Goal: Navigation & Orientation: Find specific page/section

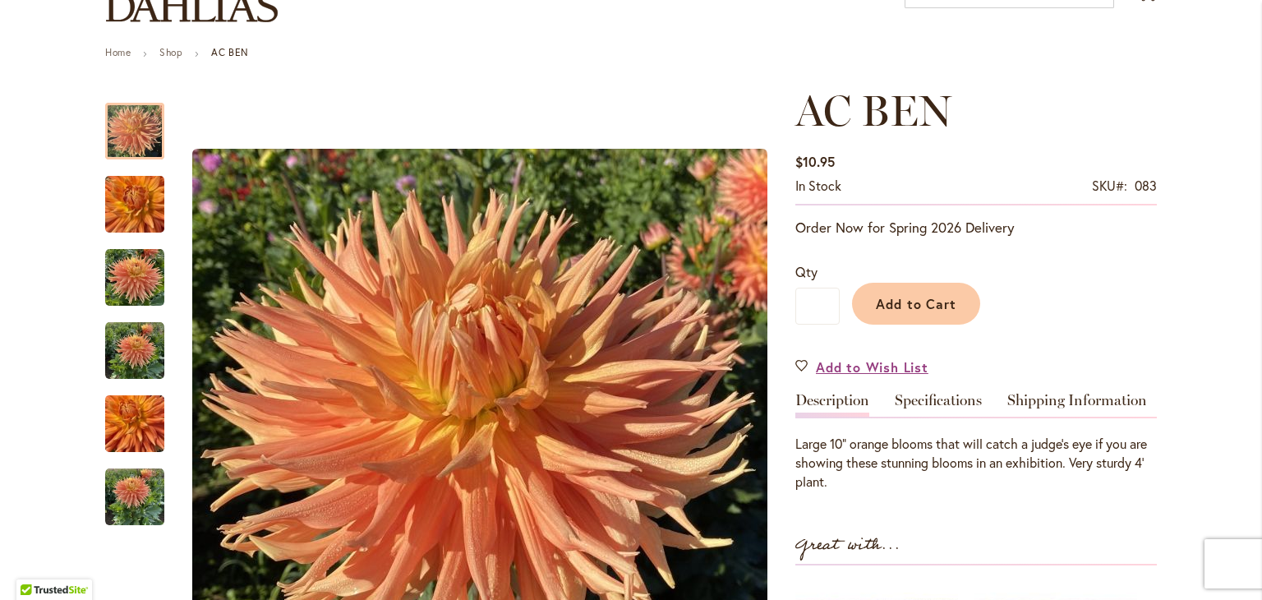
scroll to position [131, 0]
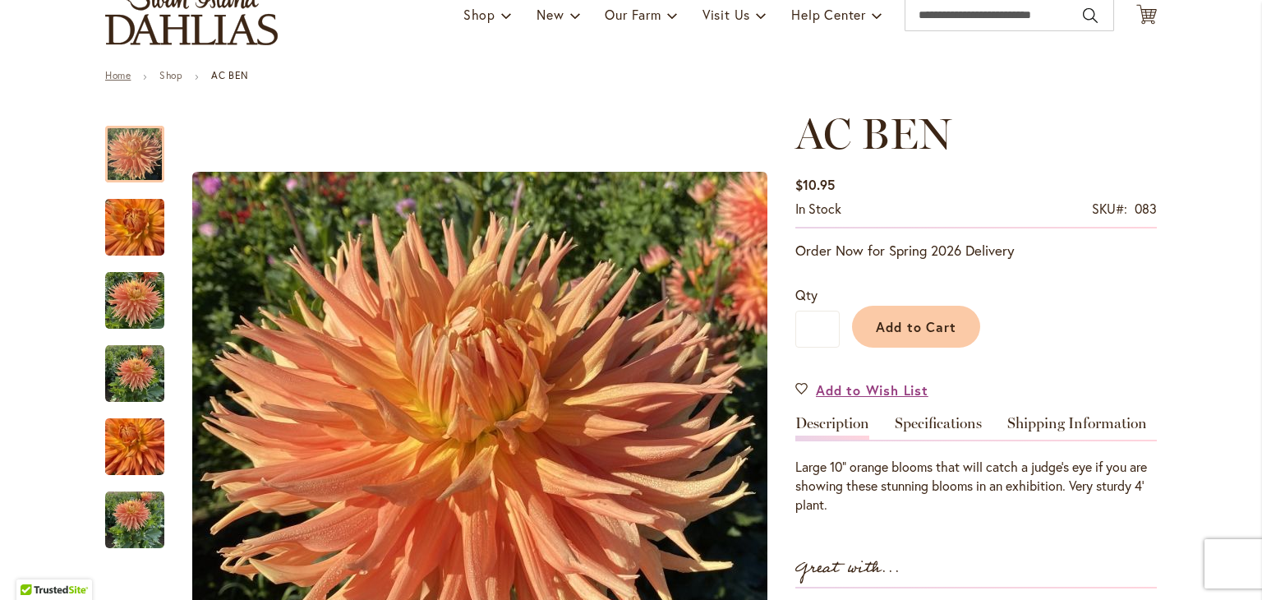
click at [110, 73] on link "Home" at bounding box center [117, 75] width 25 height 12
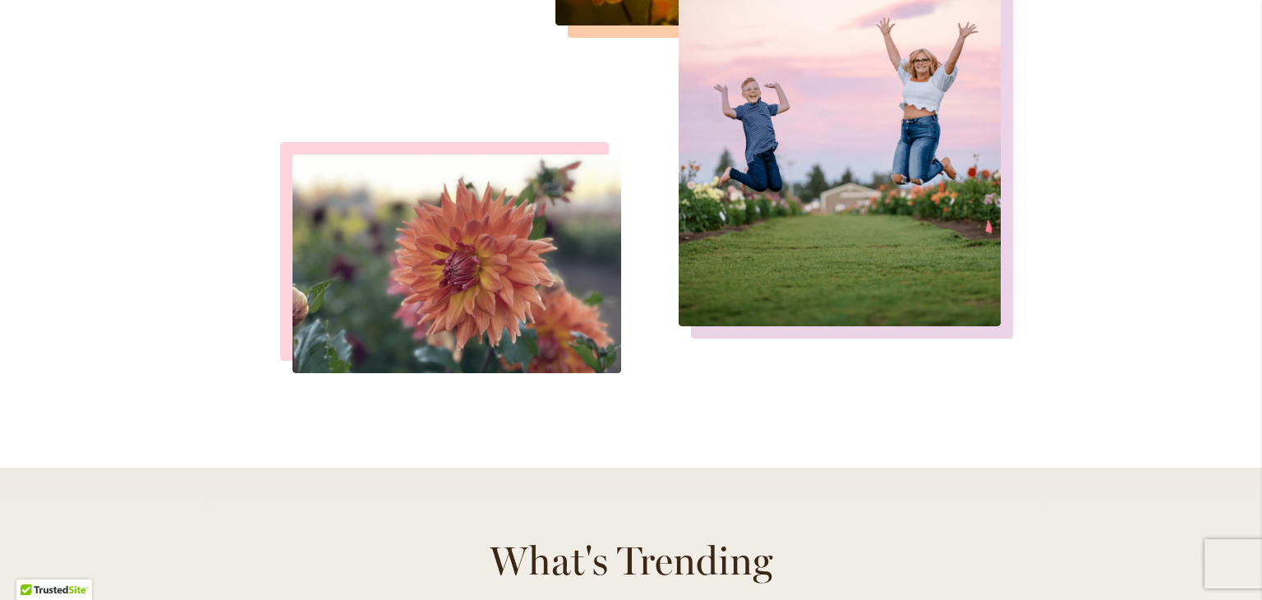
scroll to position [5967, 0]
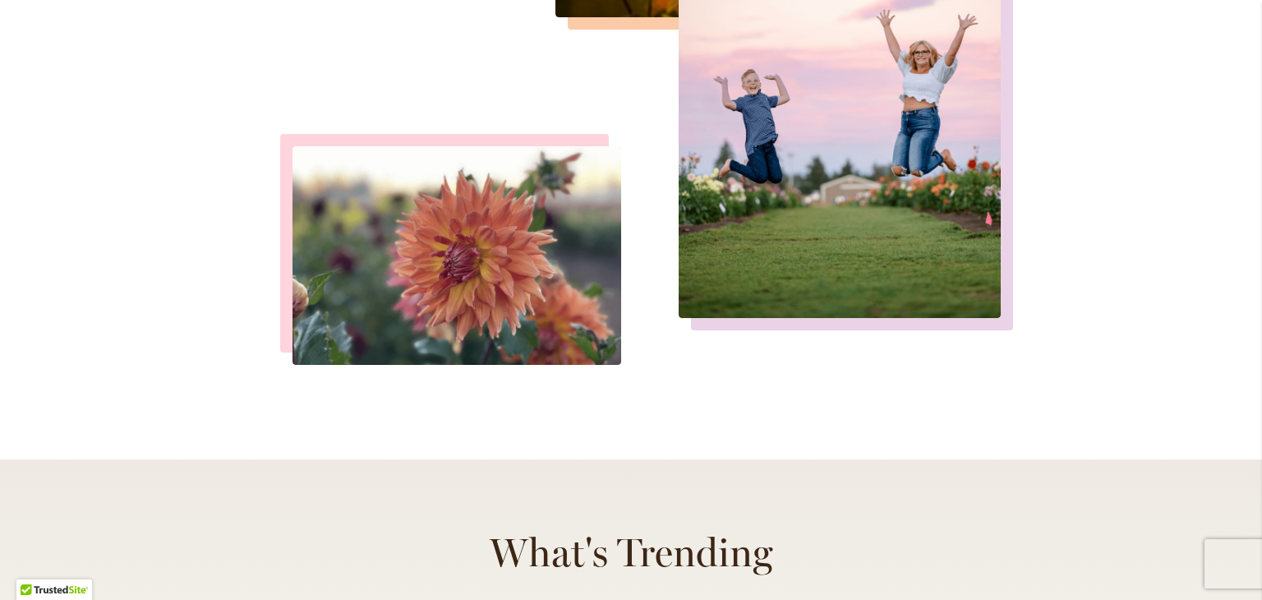
click at [457, 229] on img at bounding box center [457, 255] width 329 height 219
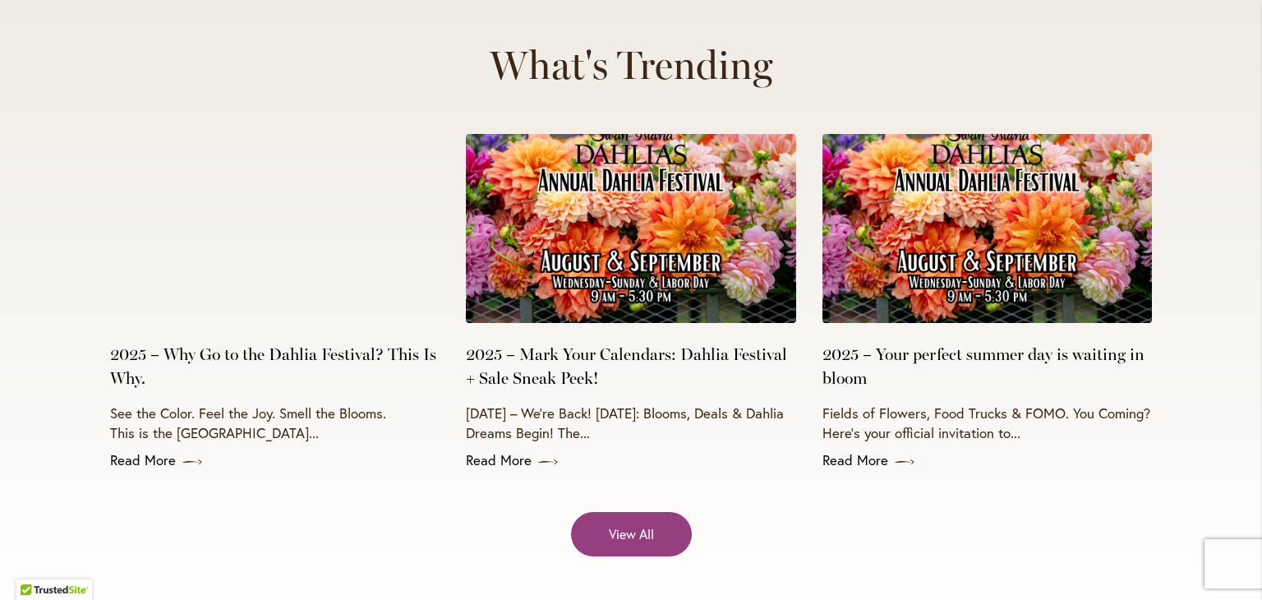
scroll to position [6464, 0]
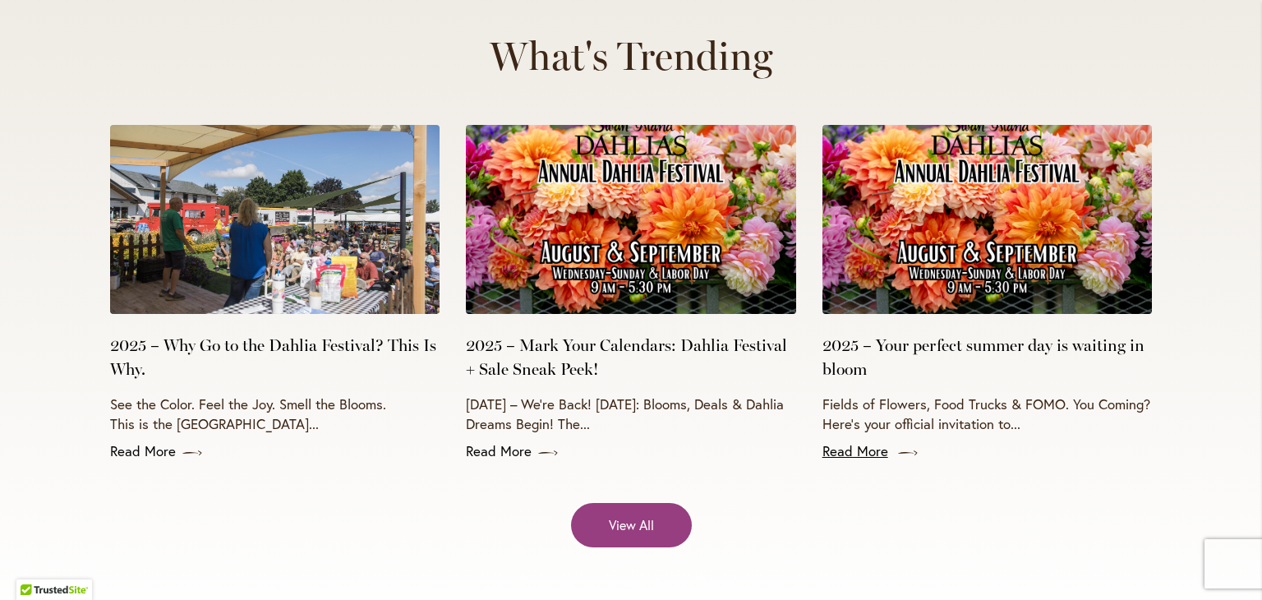
click at [870, 441] on link "Read More" at bounding box center [988, 451] width 330 height 20
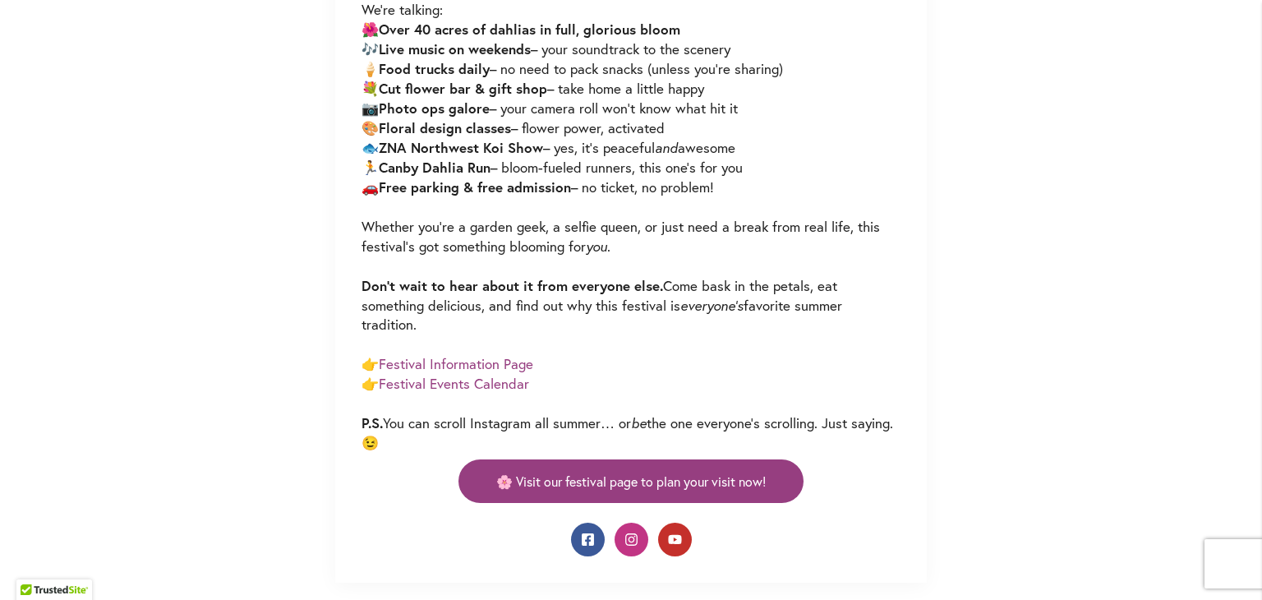
scroll to position [1239, 0]
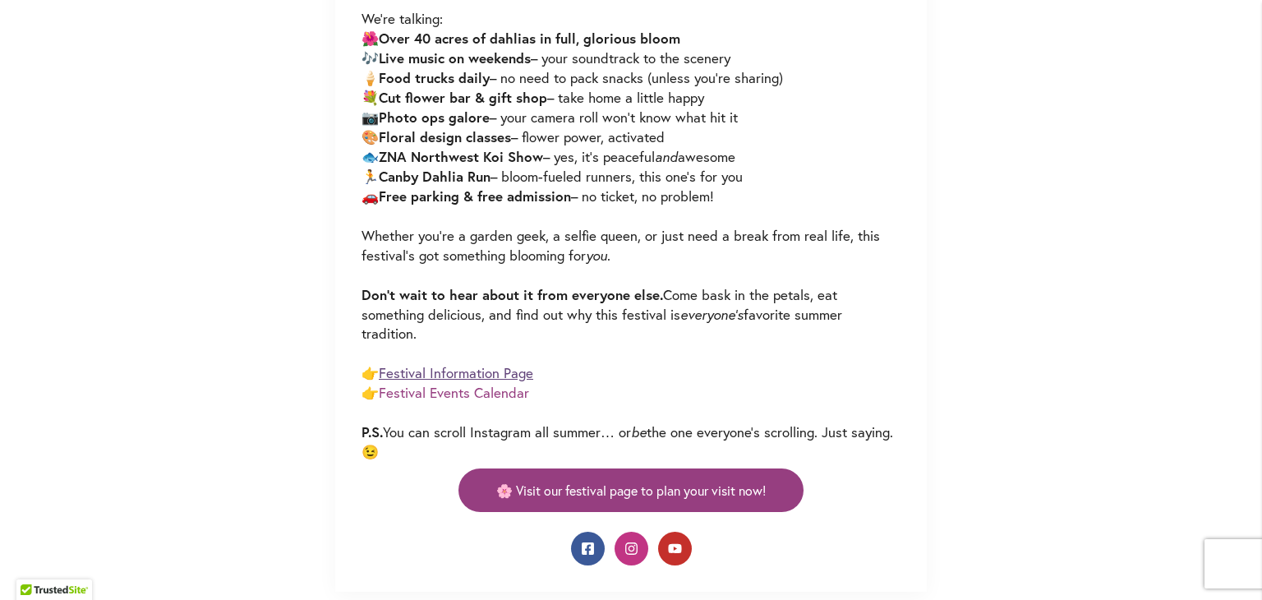
click at [483, 372] on link "Festival Information Page" at bounding box center [456, 372] width 155 height 19
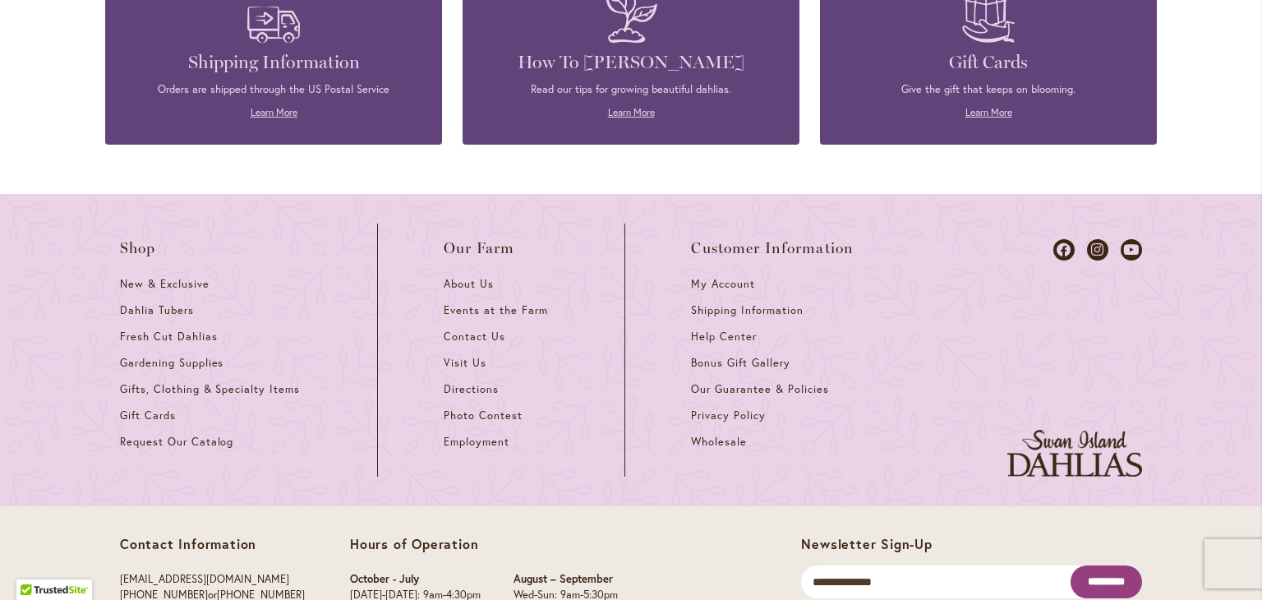
scroll to position [4524, 0]
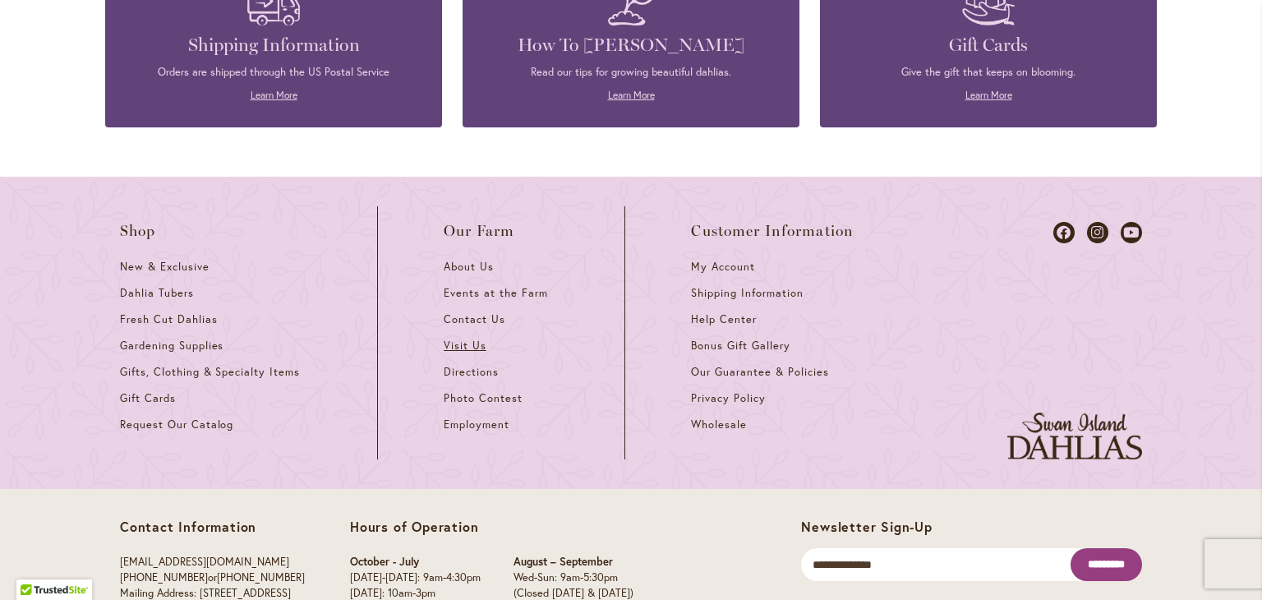
click at [464, 339] on span "Visit Us" at bounding box center [465, 346] width 43 height 14
